Goal: Task Accomplishment & Management: Use online tool/utility

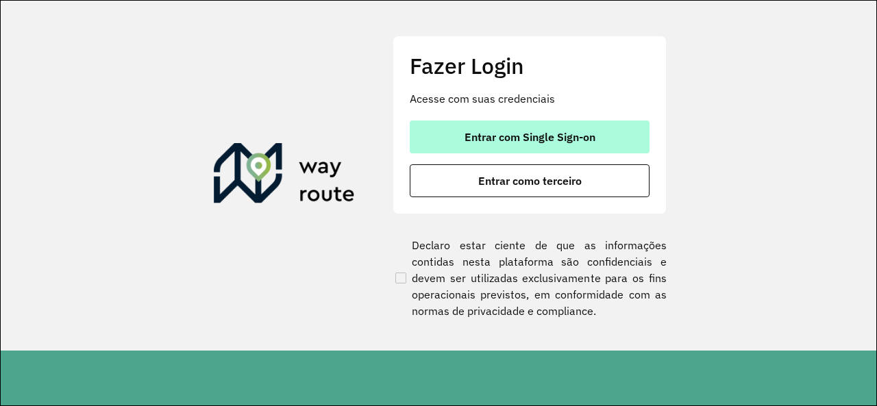
click at [552, 135] on span "Entrar com Single Sign-on" at bounding box center [530, 137] width 131 height 11
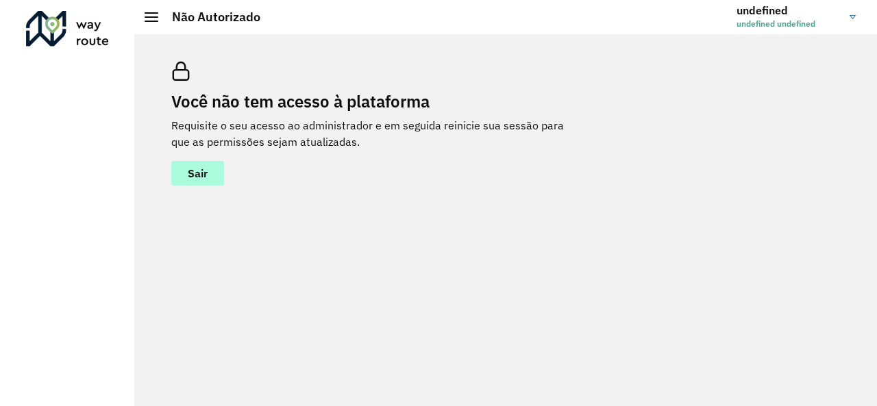
click at [193, 169] on span "Sair" at bounding box center [198, 173] width 20 height 11
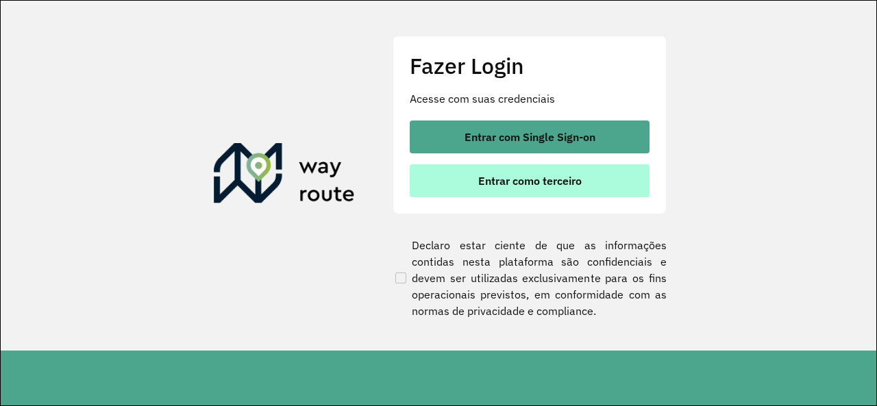
click at [529, 175] on span "Entrar como terceiro" at bounding box center [529, 180] width 103 height 11
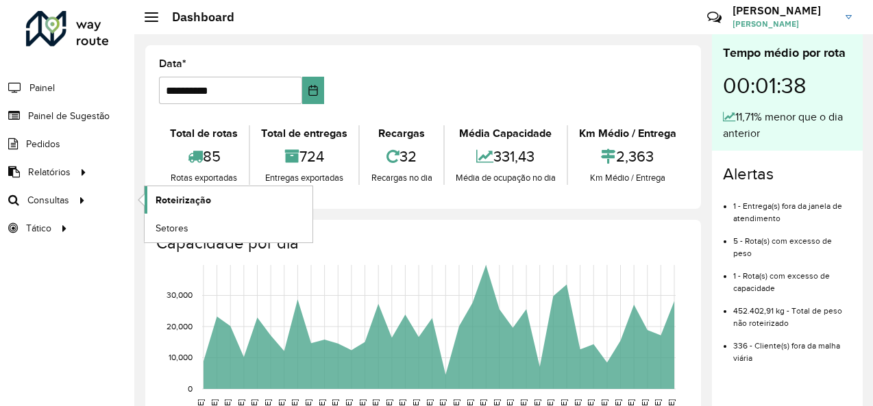
click at [182, 195] on span "Roteirização" at bounding box center [184, 200] width 56 height 14
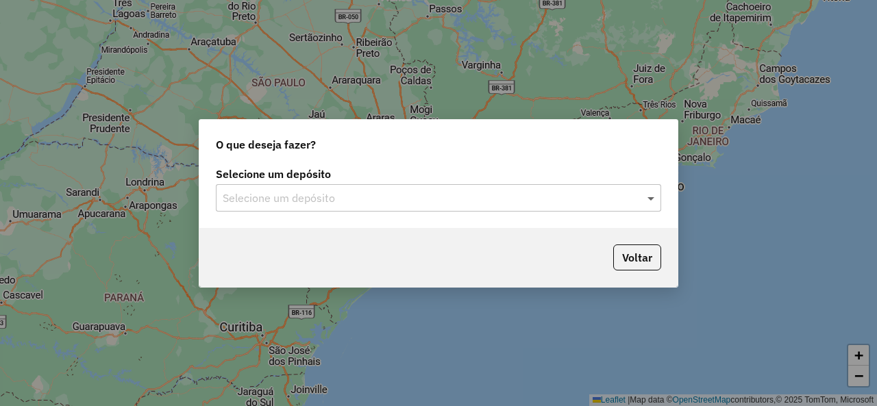
click at [650, 198] on span at bounding box center [652, 198] width 17 height 16
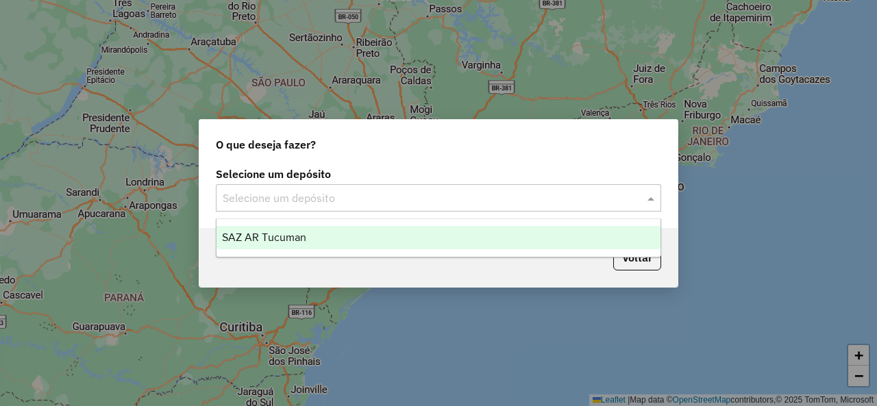
click at [288, 235] on span "SAZ AR Tucuman" at bounding box center [264, 238] width 84 height 12
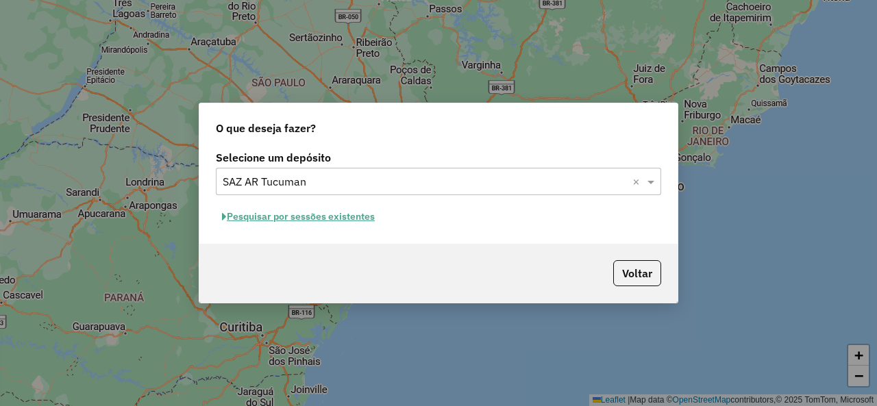
click at [348, 213] on button "Pesquisar por sessões existentes" at bounding box center [298, 216] width 165 height 21
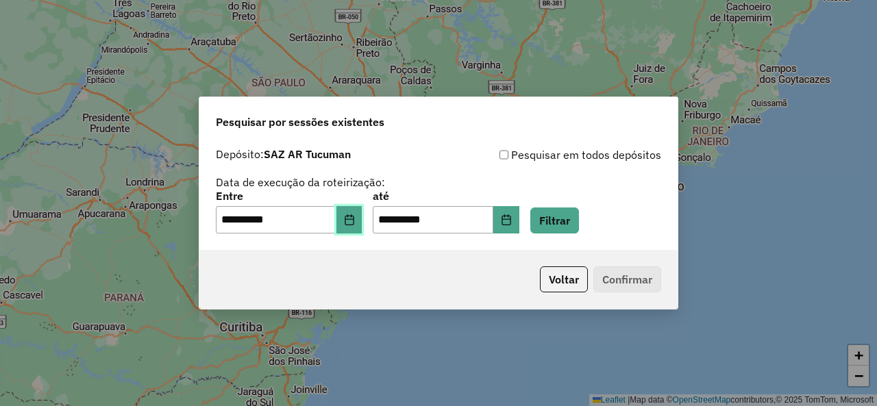
click at [354, 221] on icon "Choose Date" at bounding box center [349, 219] width 11 height 11
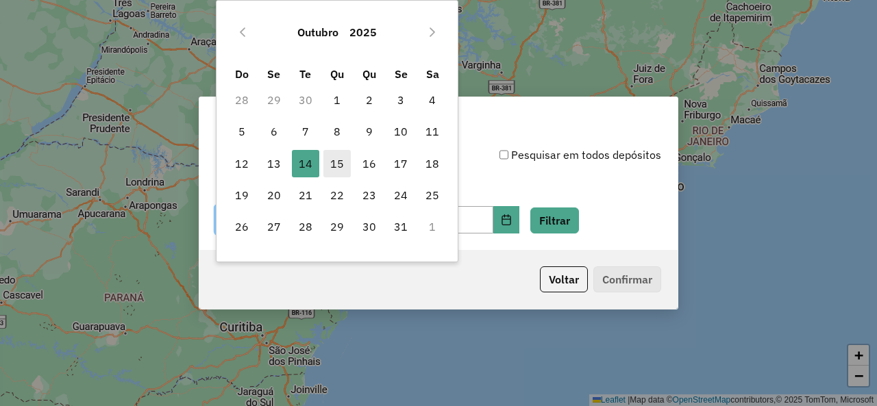
click at [341, 153] on span "15" at bounding box center [336, 163] width 27 height 27
type input "**********"
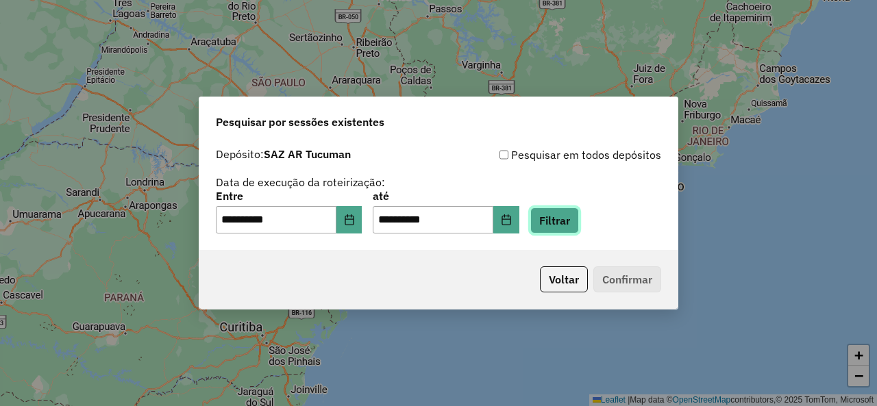
click at [574, 224] on button "Filtrar" at bounding box center [554, 221] width 49 height 26
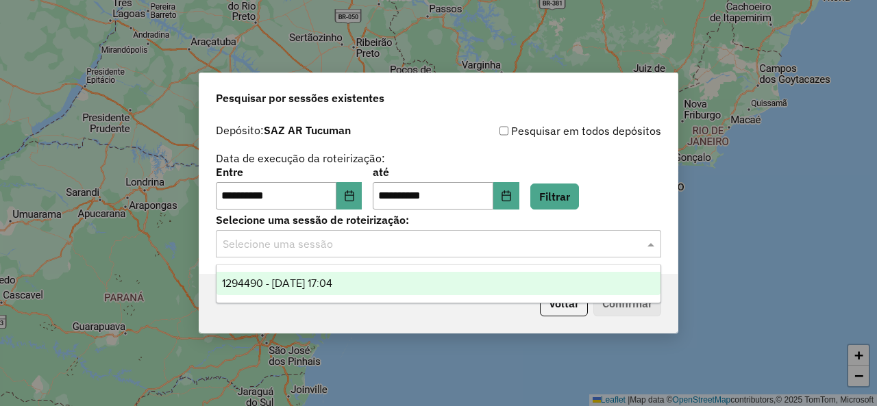
click at [643, 238] on div at bounding box center [438, 244] width 445 height 18
click at [317, 282] on span "1294490 - 15/10/2025 17:04" at bounding box center [277, 284] width 110 height 12
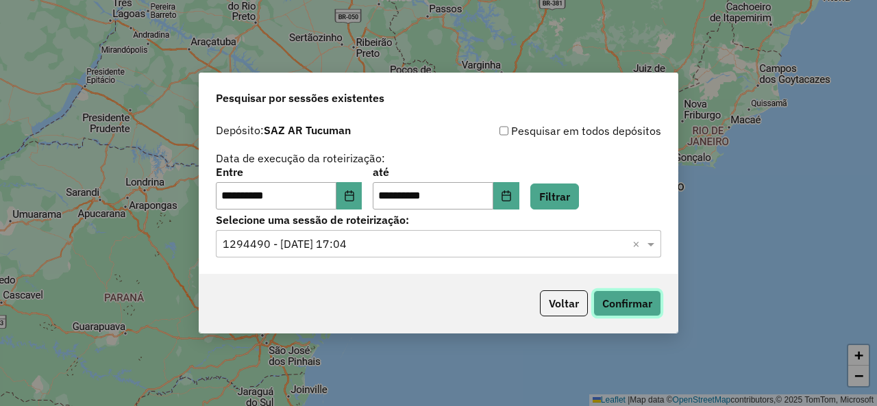
click at [628, 294] on button "Confirmar" at bounding box center [627, 304] width 68 height 26
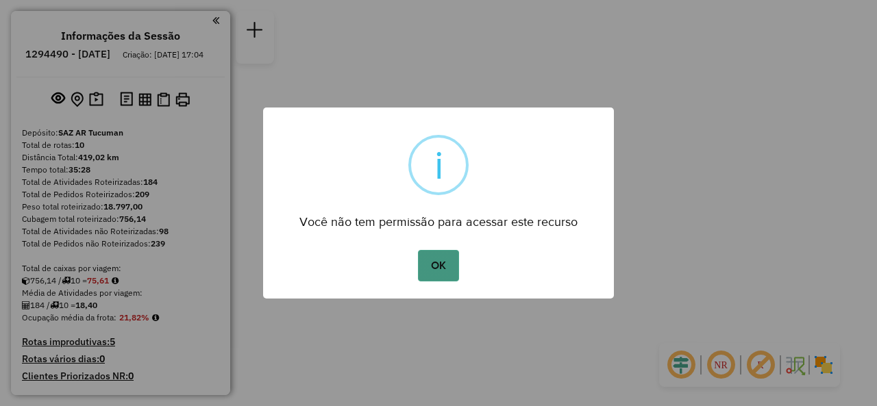
click at [434, 271] on button "OK" at bounding box center [438, 266] width 40 height 32
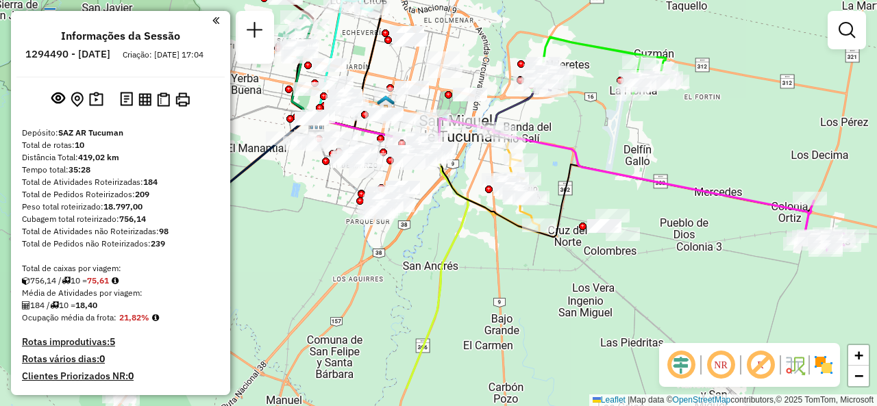
drag, startPoint x: 536, startPoint y: 209, endPoint x: 464, endPoint y: 149, distance: 93.9
click at [464, 149] on div "Janela de atendimento Grade de atendimento Capacidade Transportadoras Veículos …" at bounding box center [438, 203] width 877 height 406
